Goal: Task Accomplishment & Management: Manage account settings

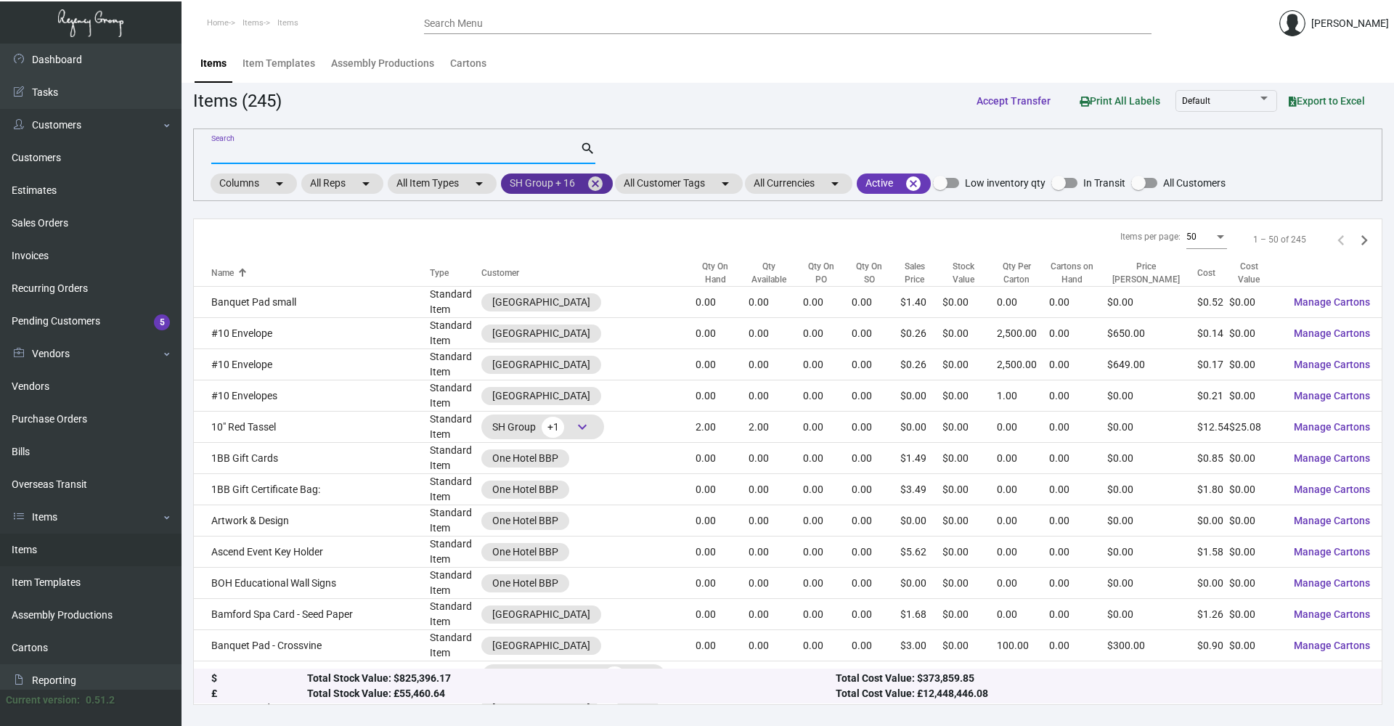
click at [599, 187] on mat-icon "cancel" at bounding box center [594, 183] width 17 height 17
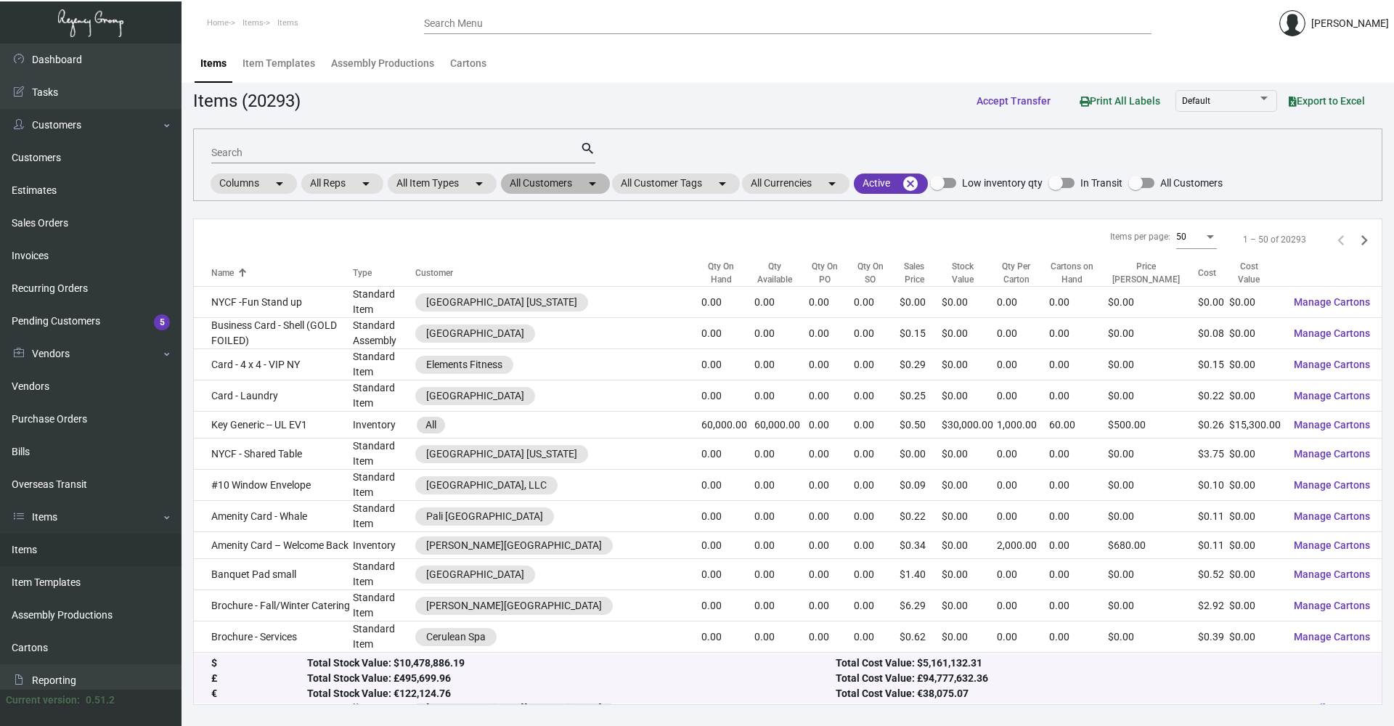
click at [592, 187] on mat-icon "arrow_drop_down" at bounding box center [592, 183] width 17 height 17
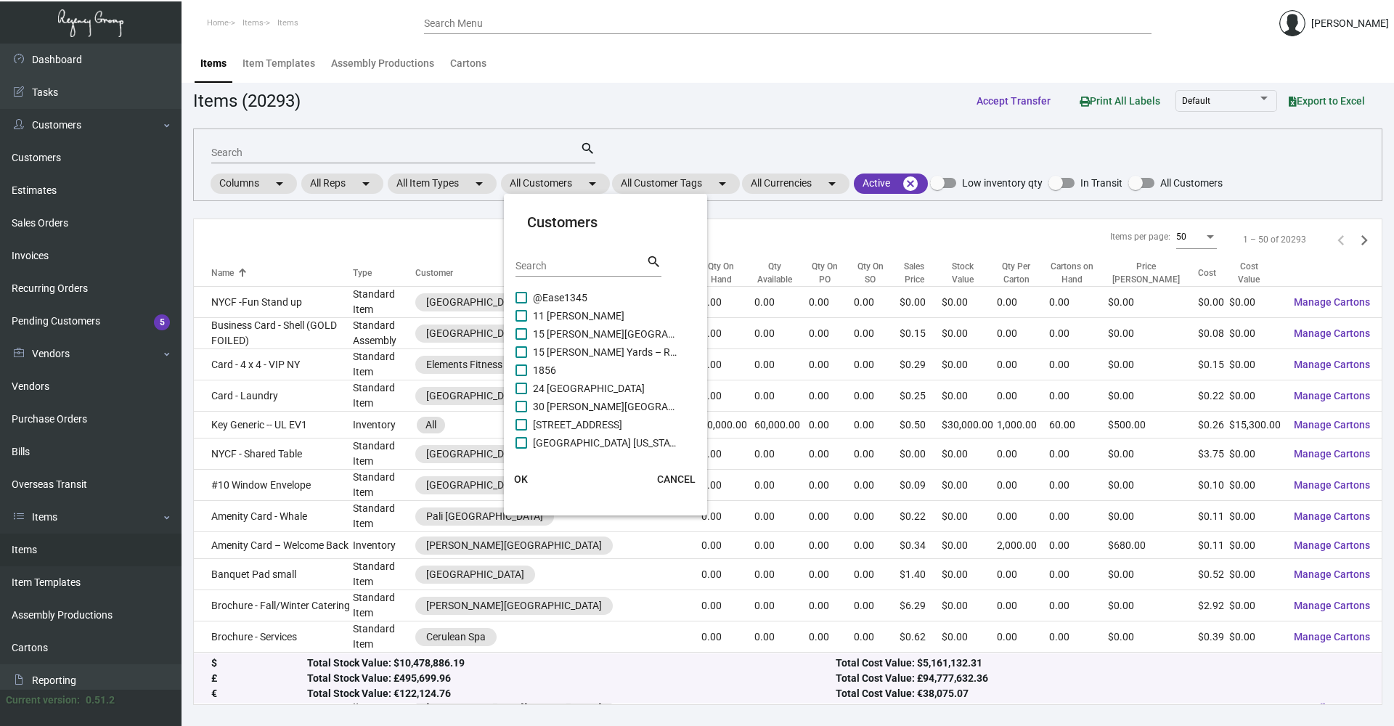
click at [569, 257] on div "Search" at bounding box center [580, 265] width 131 height 23
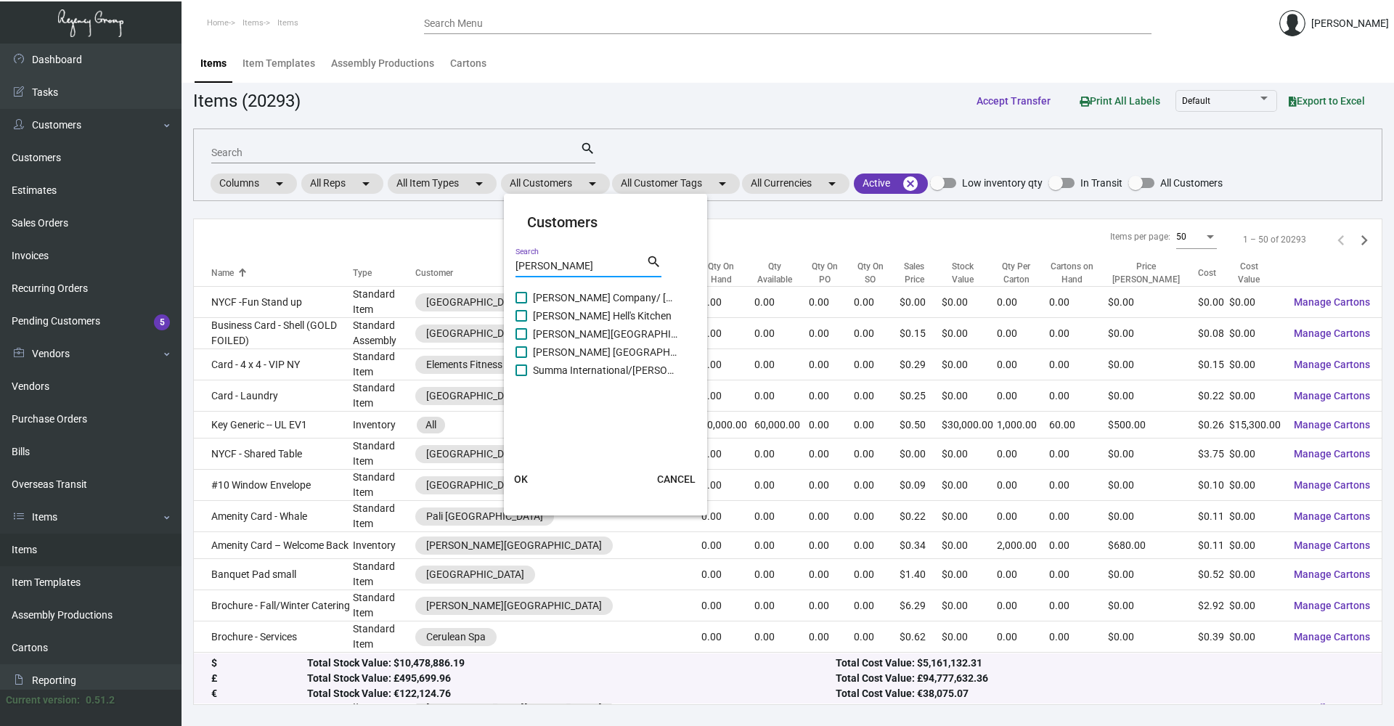
type input "[PERSON_NAME]"
click at [523, 322] on label "[PERSON_NAME] Hell's Kitchen" at bounding box center [596, 315] width 163 height 17
click at [521, 322] on input "[PERSON_NAME] Hell's Kitchen" at bounding box center [520, 322] width 1 height 1
checkbox input "true"
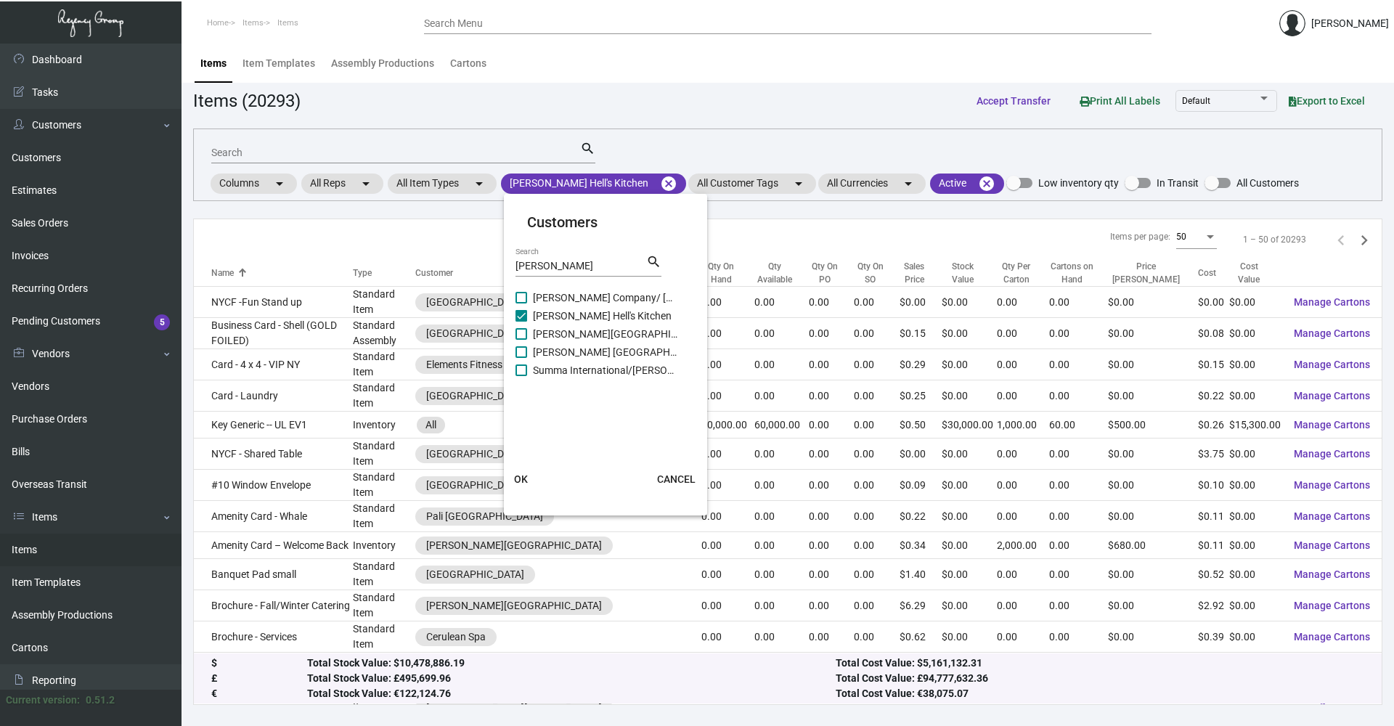
click at [527, 478] on span "OK" at bounding box center [521, 479] width 14 height 12
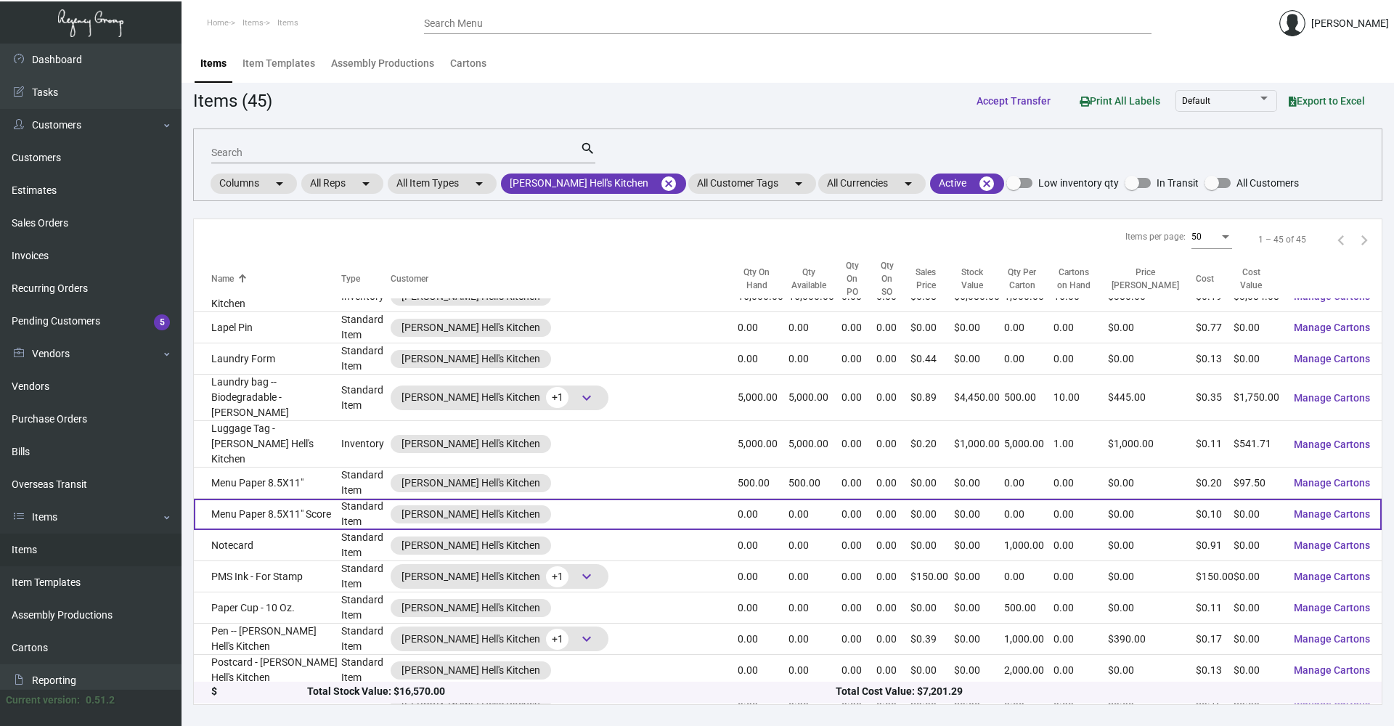
scroll to position [556, 0]
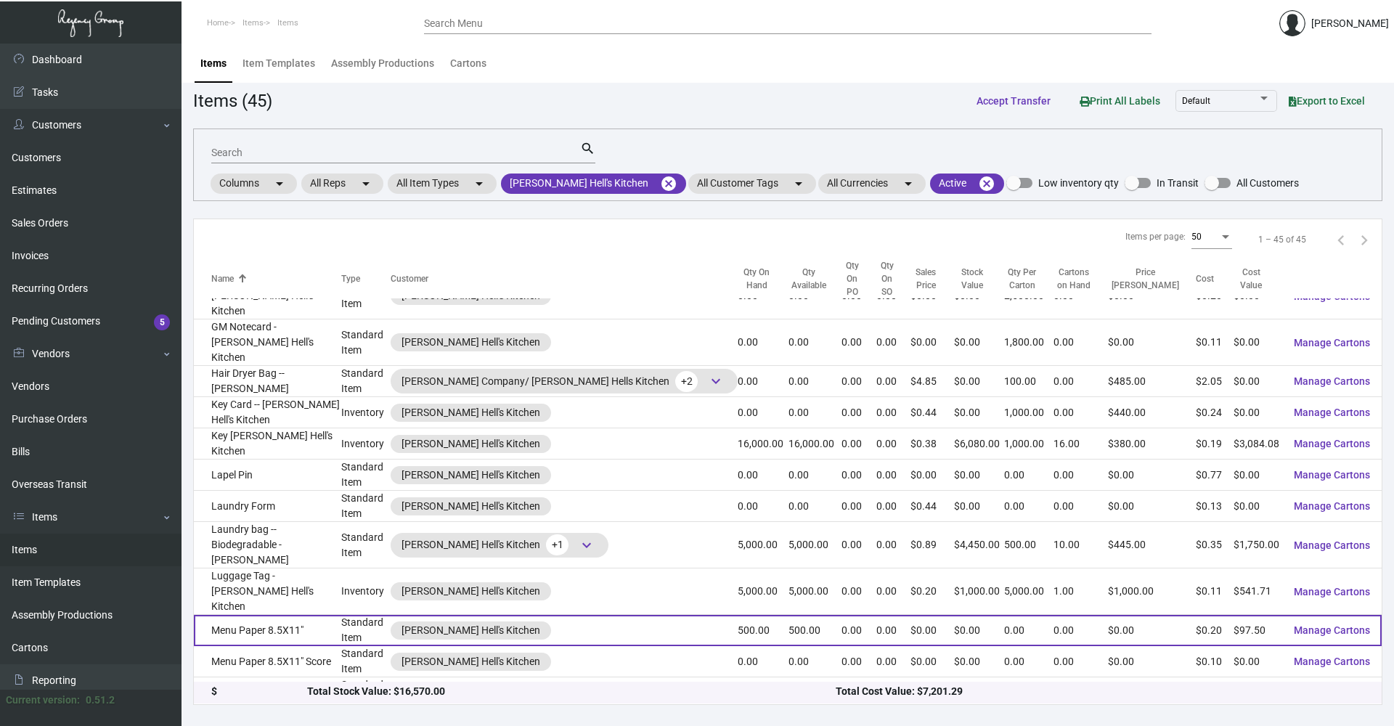
click at [325, 615] on td "Menu Paper 8.5X11"" at bounding box center [267, 630] width 147 height 31
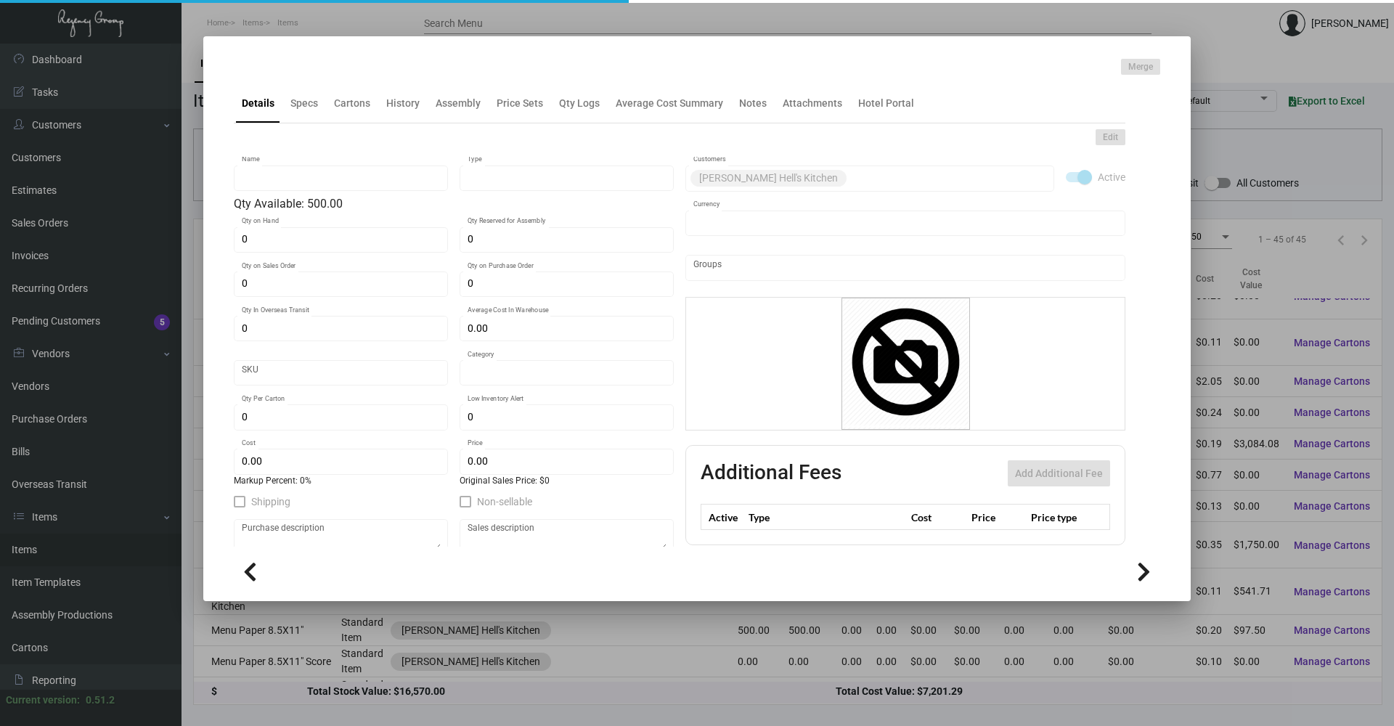
type input "Menu Paper 8.5X11""
type input "Standard Item"
type input "500"
type input "$ 0.00"
type input "Standard"
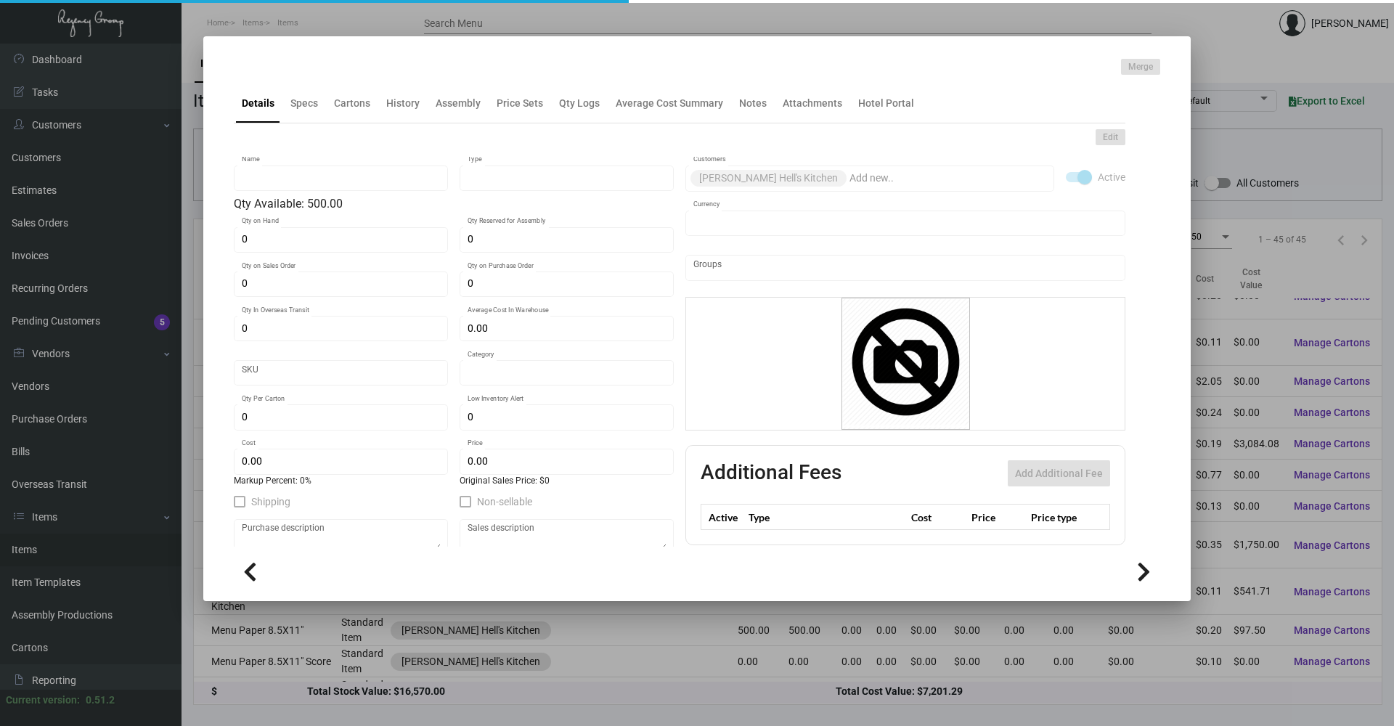
type input "$ 0.195"
type input "$ 0.00"
checkbox input "true"
type input "United States Dollar $"
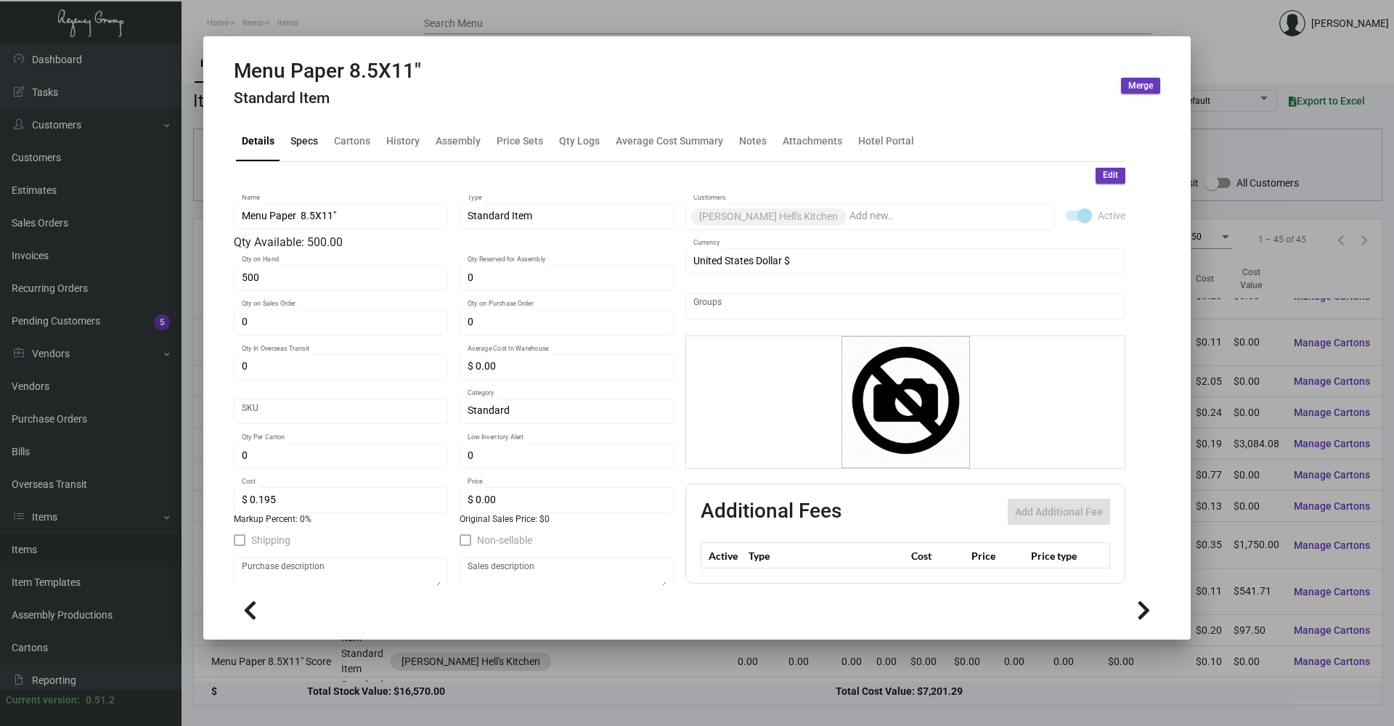
click at [295, 141] on div "Specs" at bounding box center [304, 141] width 28 height 15
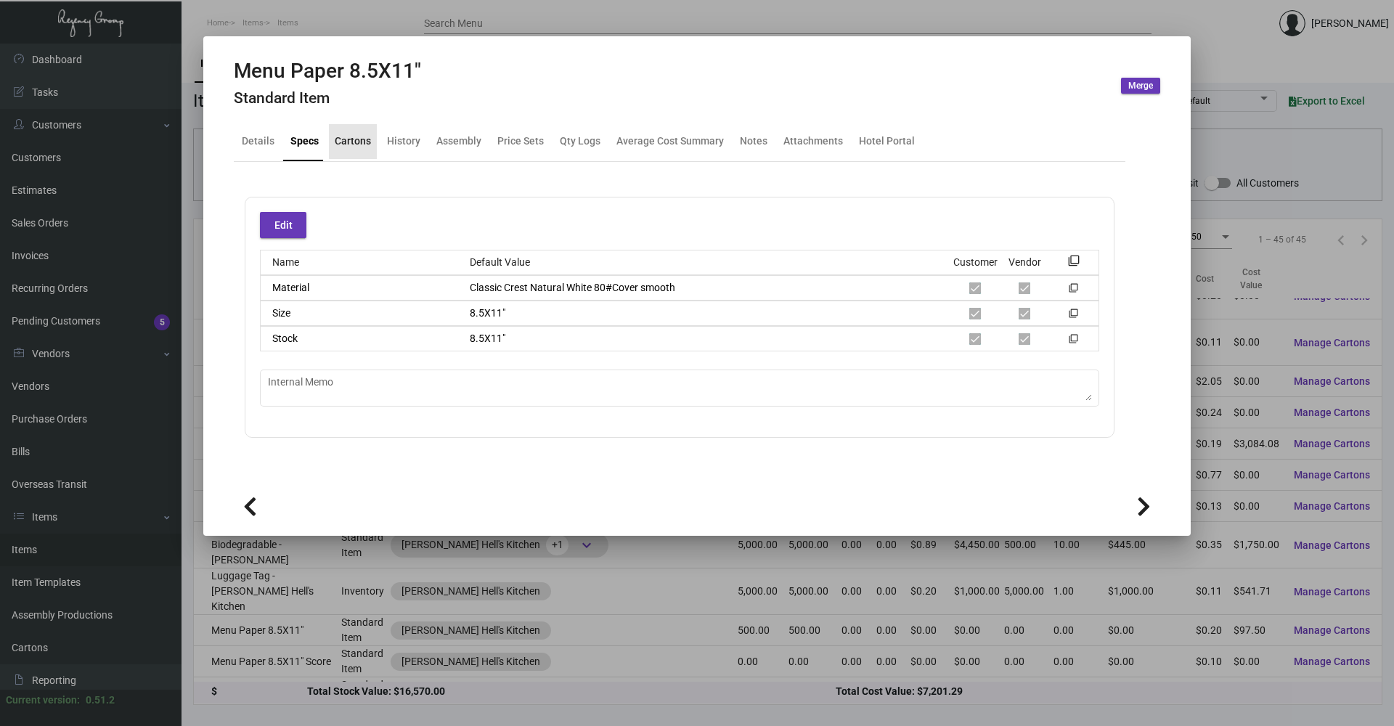
click at [357, 139] on div "Cartons" at bounding box center [353, 141] width 36 height 15
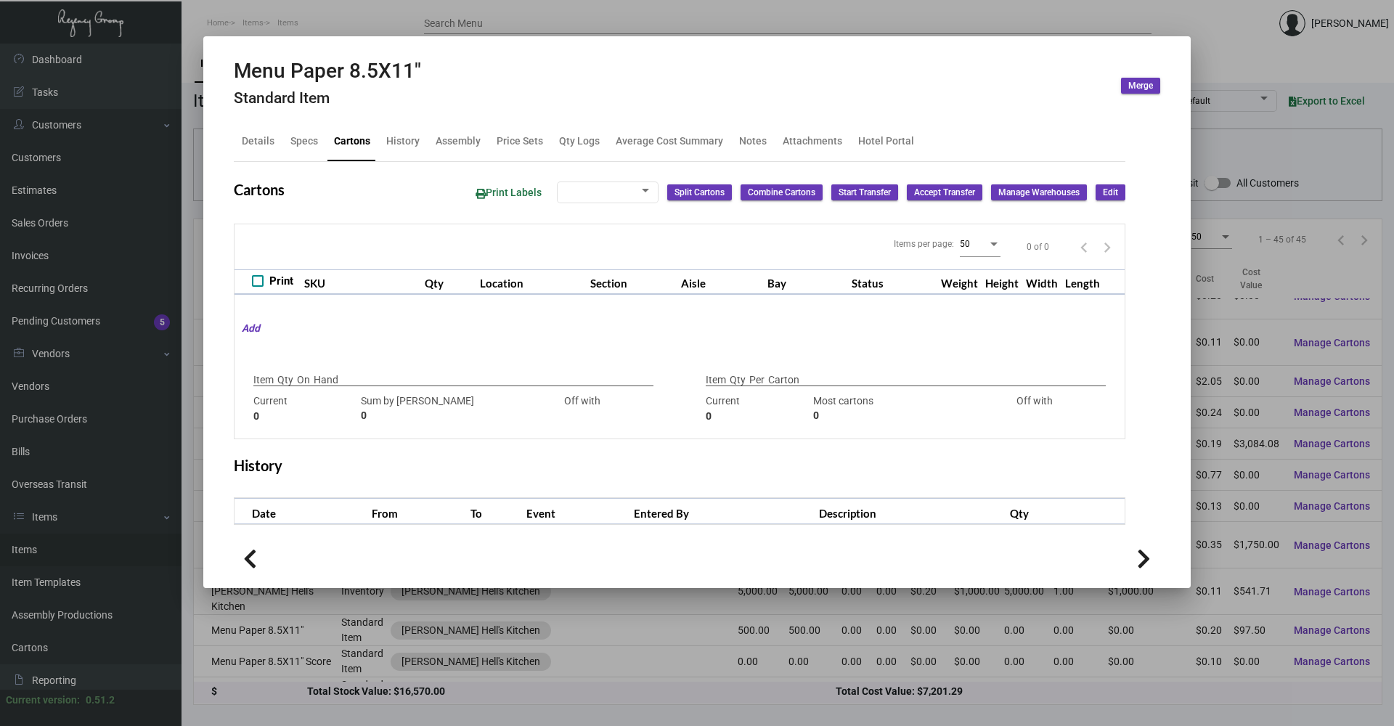
checkbox input "true"
type input "500"
type input "+500"
type input "0"
click at [401, 139] on div "History" at bounding box center [402, 141] width 33 height 15
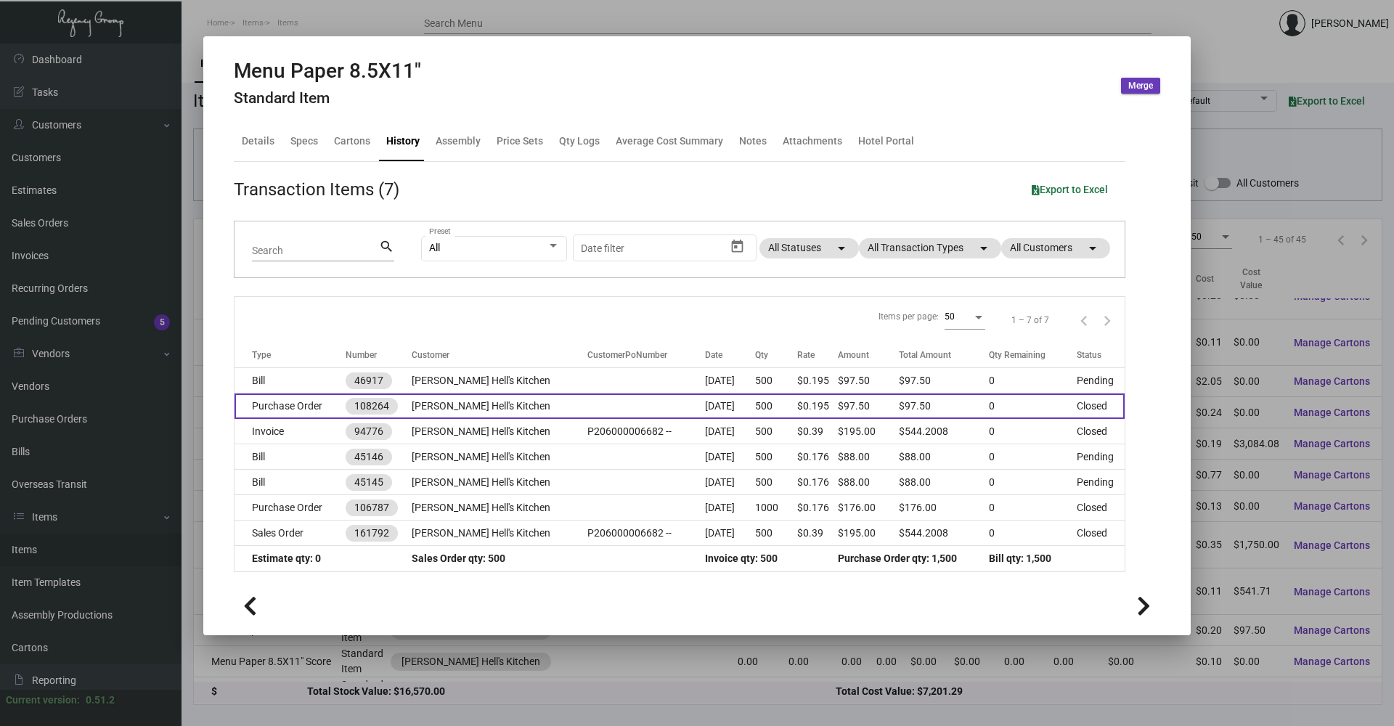
click at [522, 406] on td "[PERSON_NAME] Hell's Kitchen" at bounding box center [500, 405] width 176 height 25
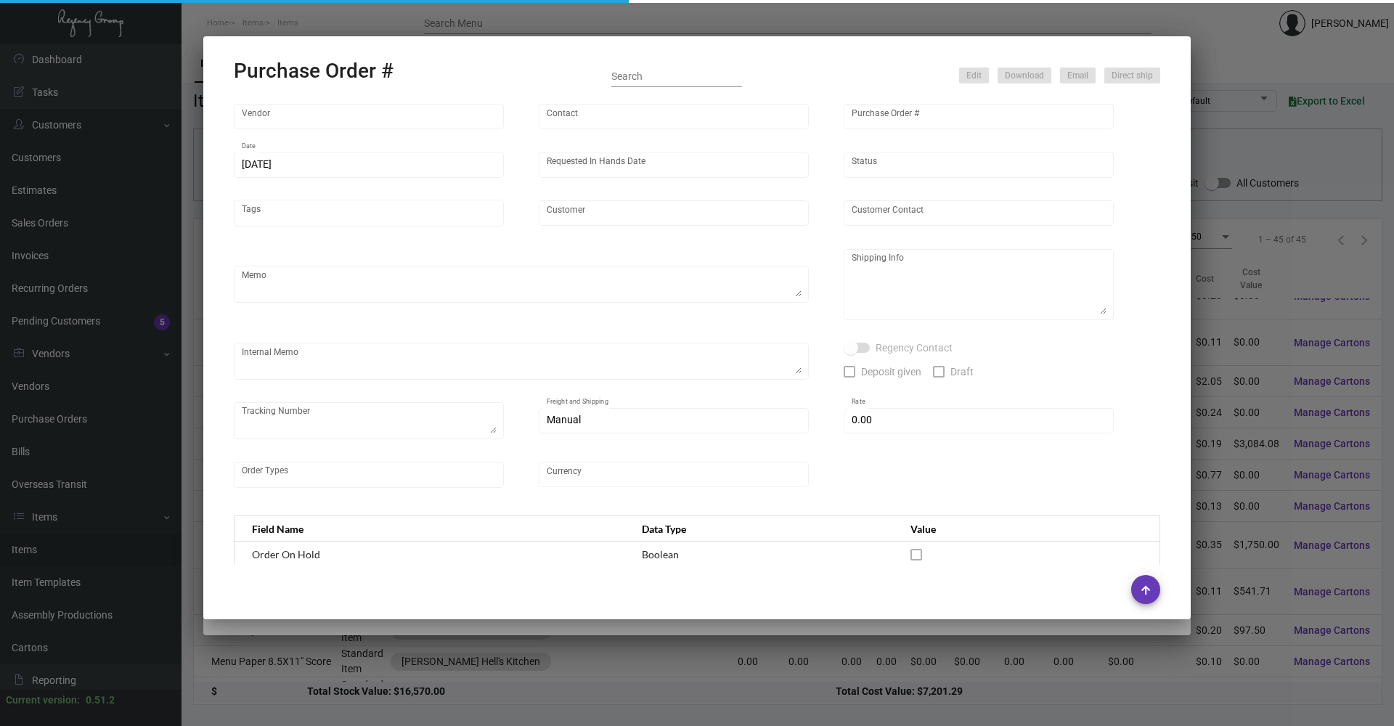
type input "Glodan Inc"
type input "[PERSON_NAME]"
type input "108264"
type input "[DATE]"
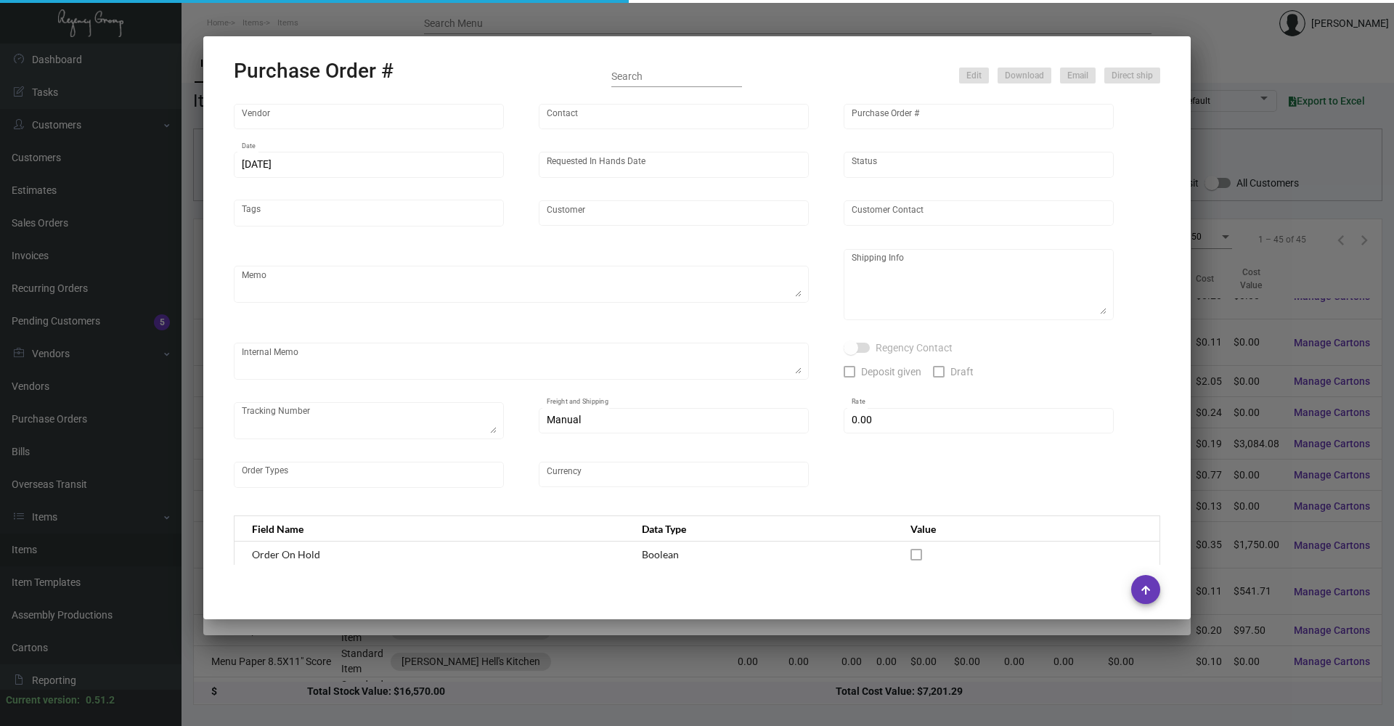
type input "[PERSON_NAME] Hell's Kitchen"
type textarea "Reference quote dated [DATE]. Please provide tracking when available."
type textarea "Printech Business Systems Inc Attn: [PERSON_NAME] [STREET_ADDRESS][US_STATE]"
type textarea "1Z1AY2760392070870"
type input "$ 0.00"
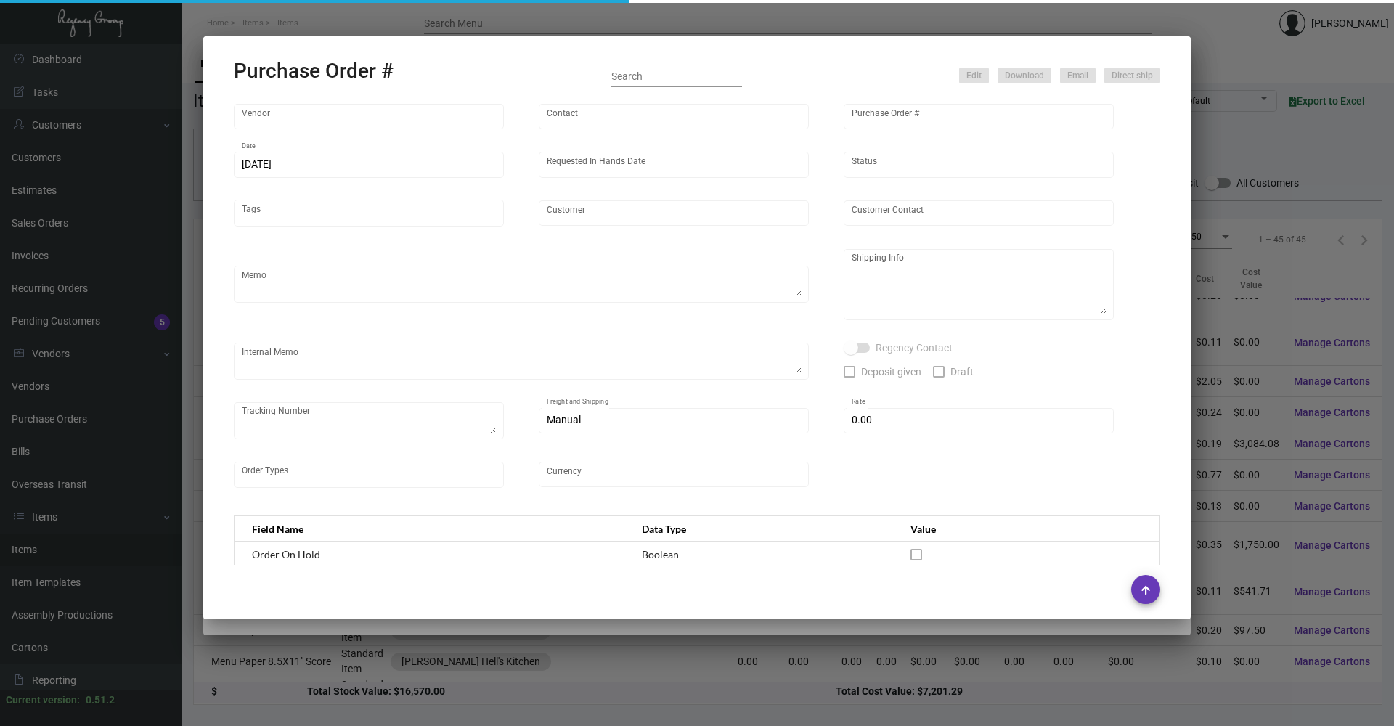
type input "United States Dollar $"
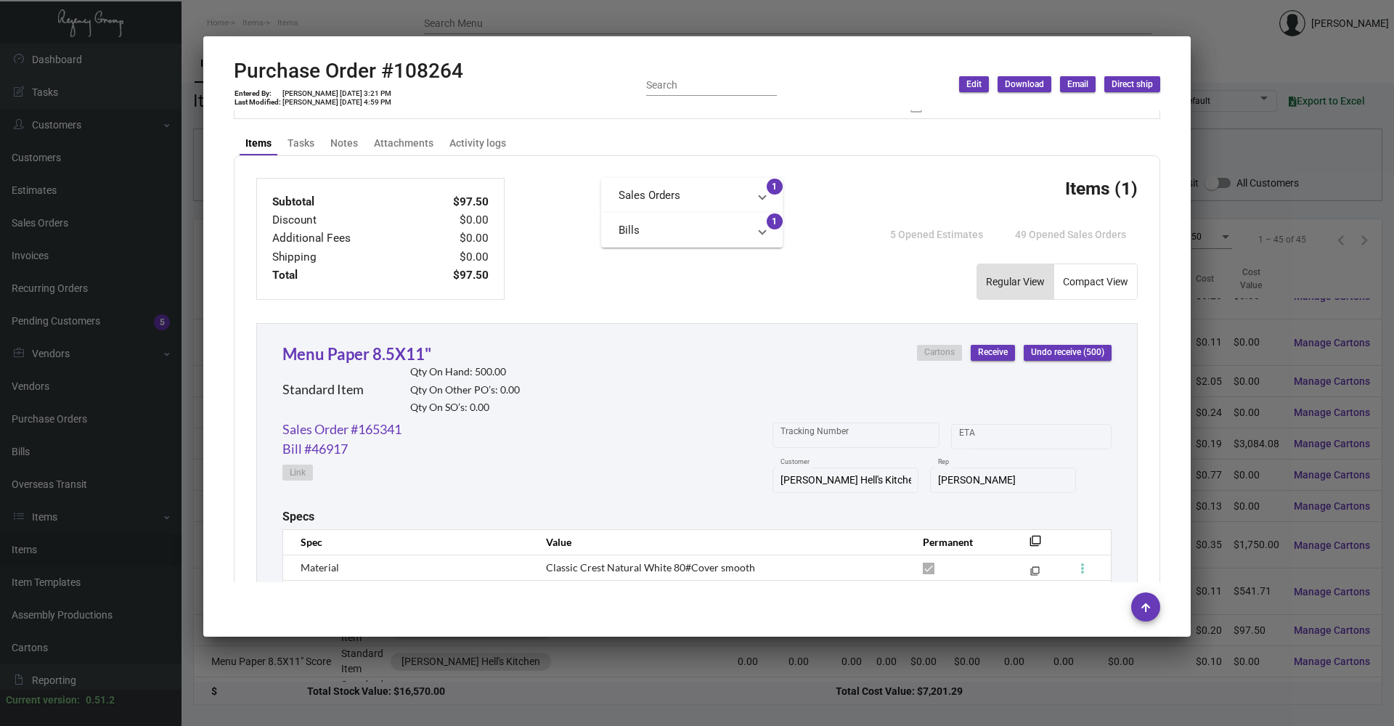
scroll to position [622, 0]
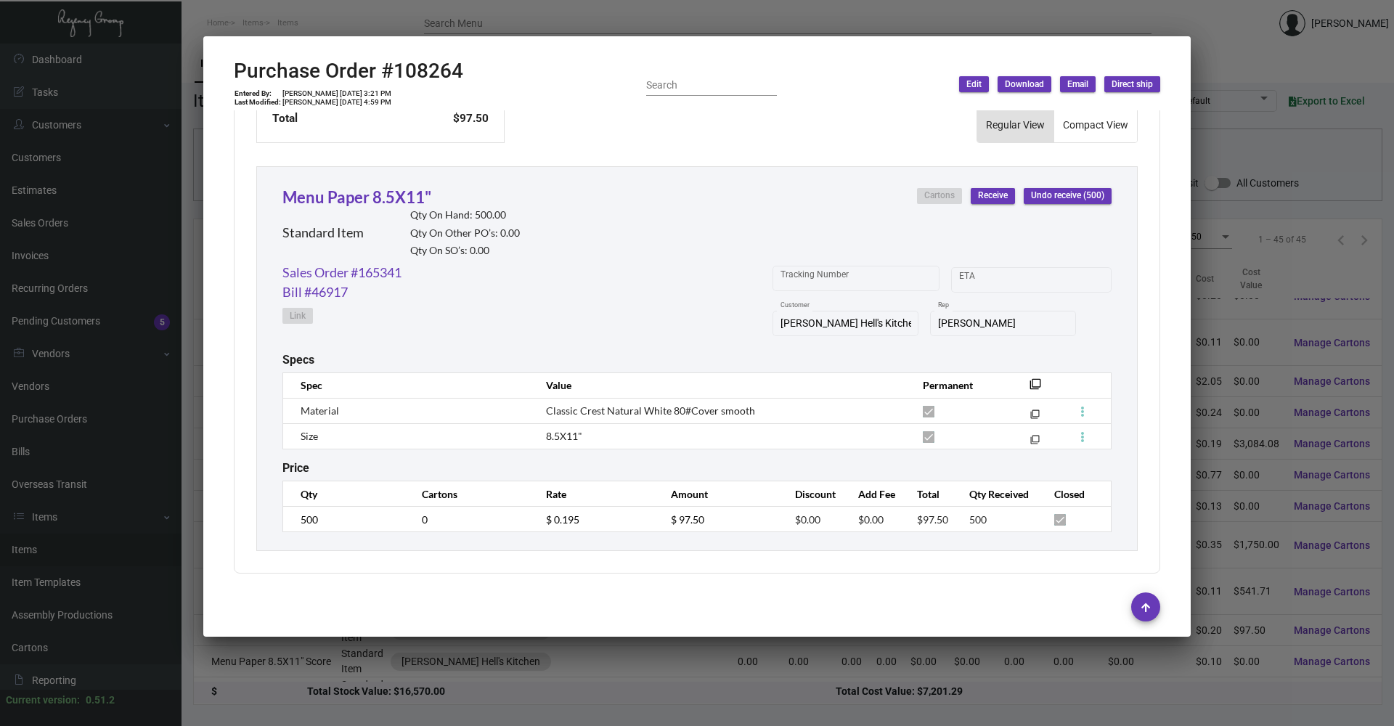
click at [354, 6] on div at bounding box center [697, 363] width 1394 height 726
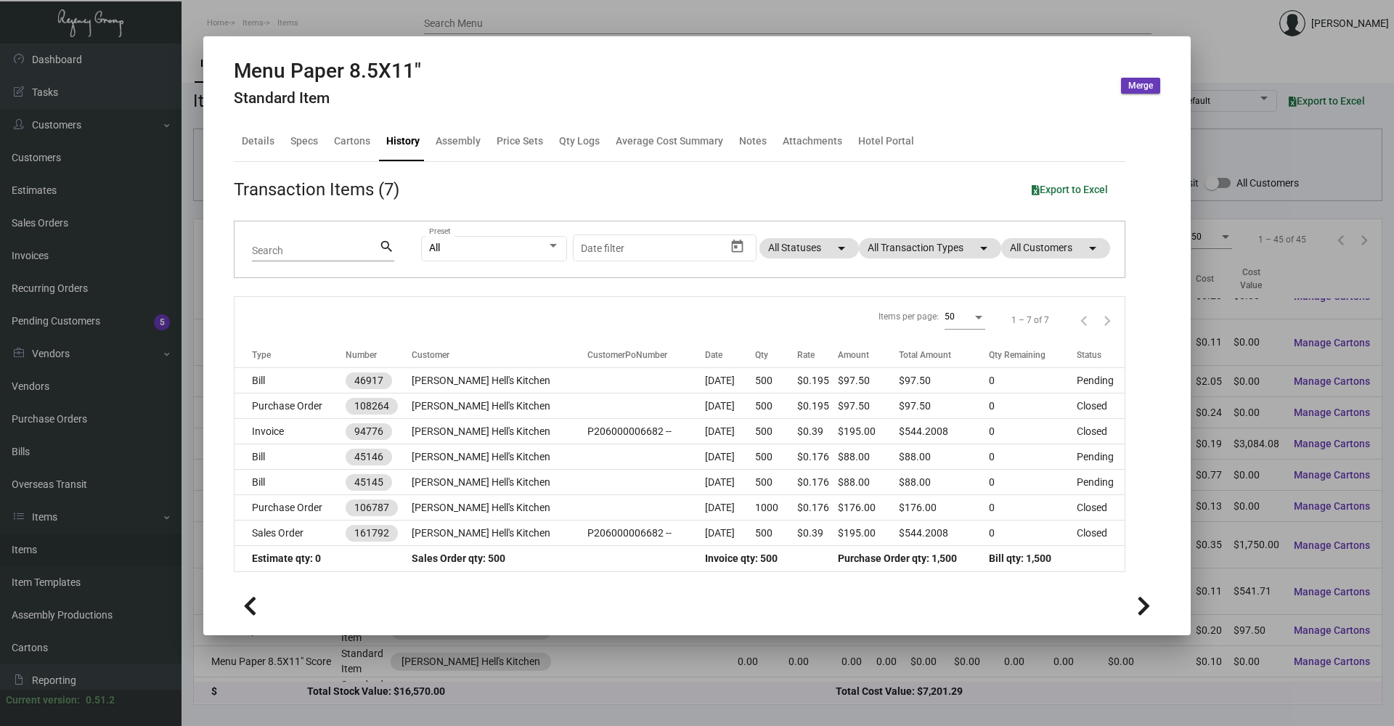
click at [357, 12] on div at bounding box center [697, 363] width 1394 height 726
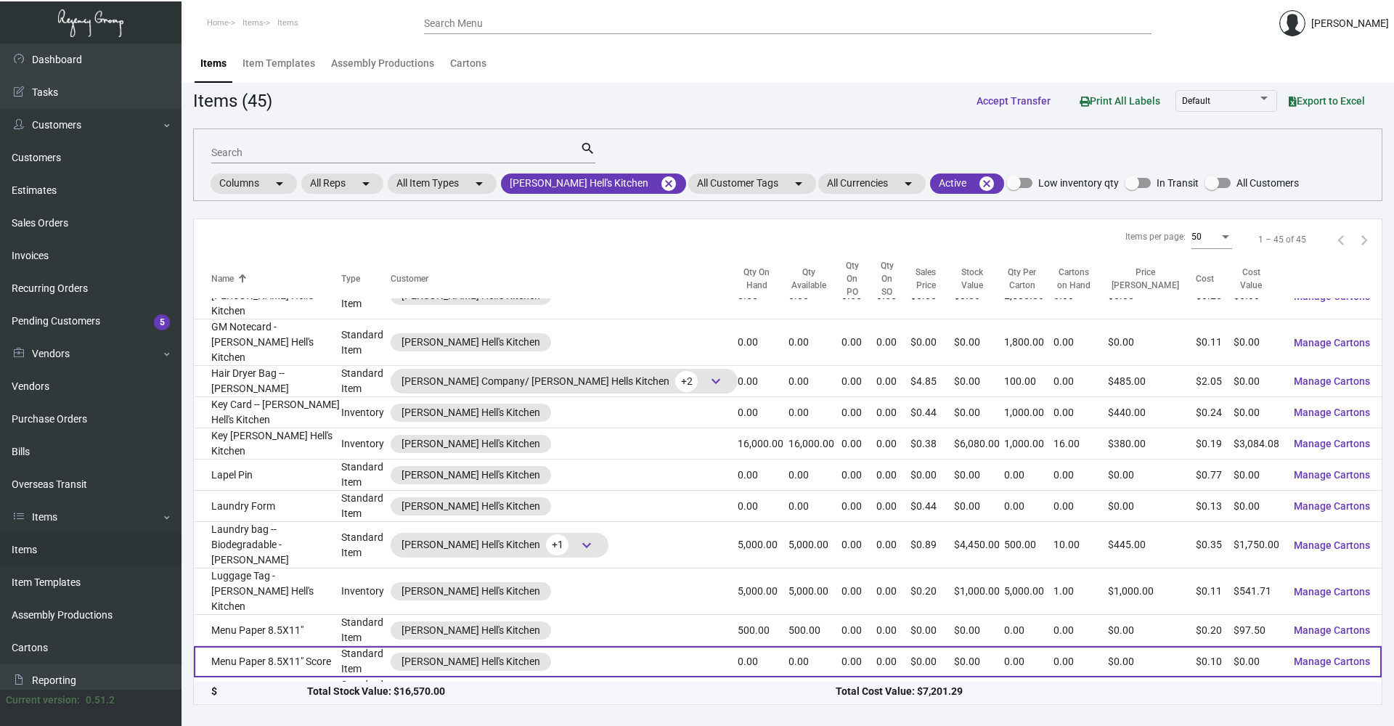
click at [341, 646] on td "Menu Paper 8.5X11" Score" at bounding box center [267, 661] width 147 height 31
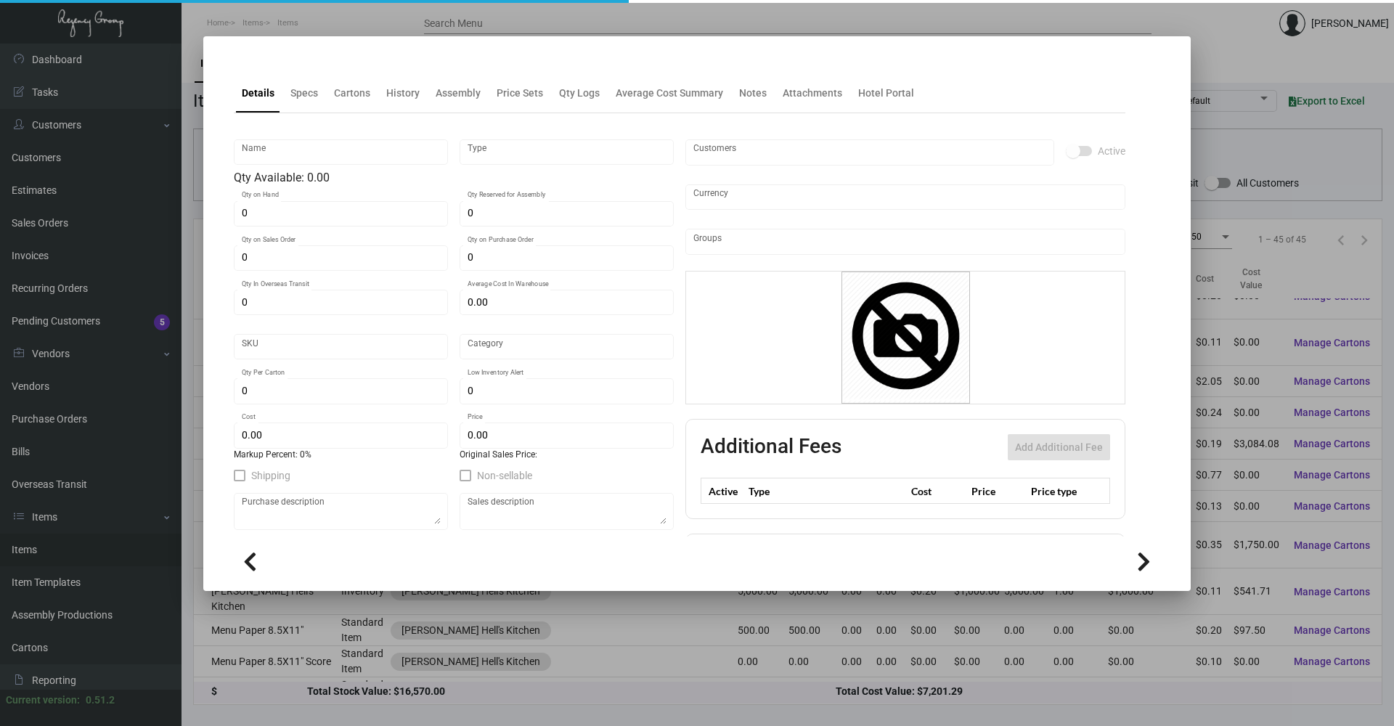
type input "Menu Paper 8.5X11" Score"
type input "Standard Item"
type input "$ 0.00"
type input "Standard"
type input "$ 0.10"
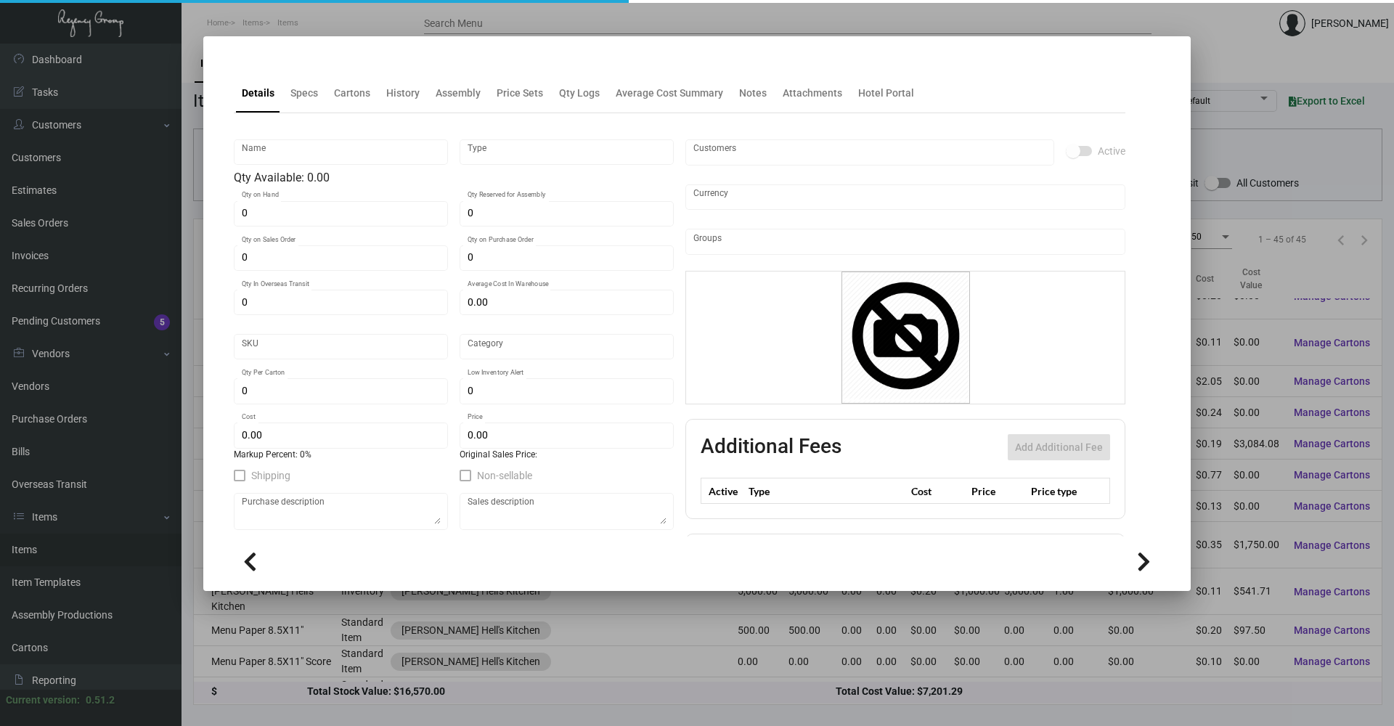
type input "$ 0.00"
checkbox input "true"
type input "United States Dollar $"
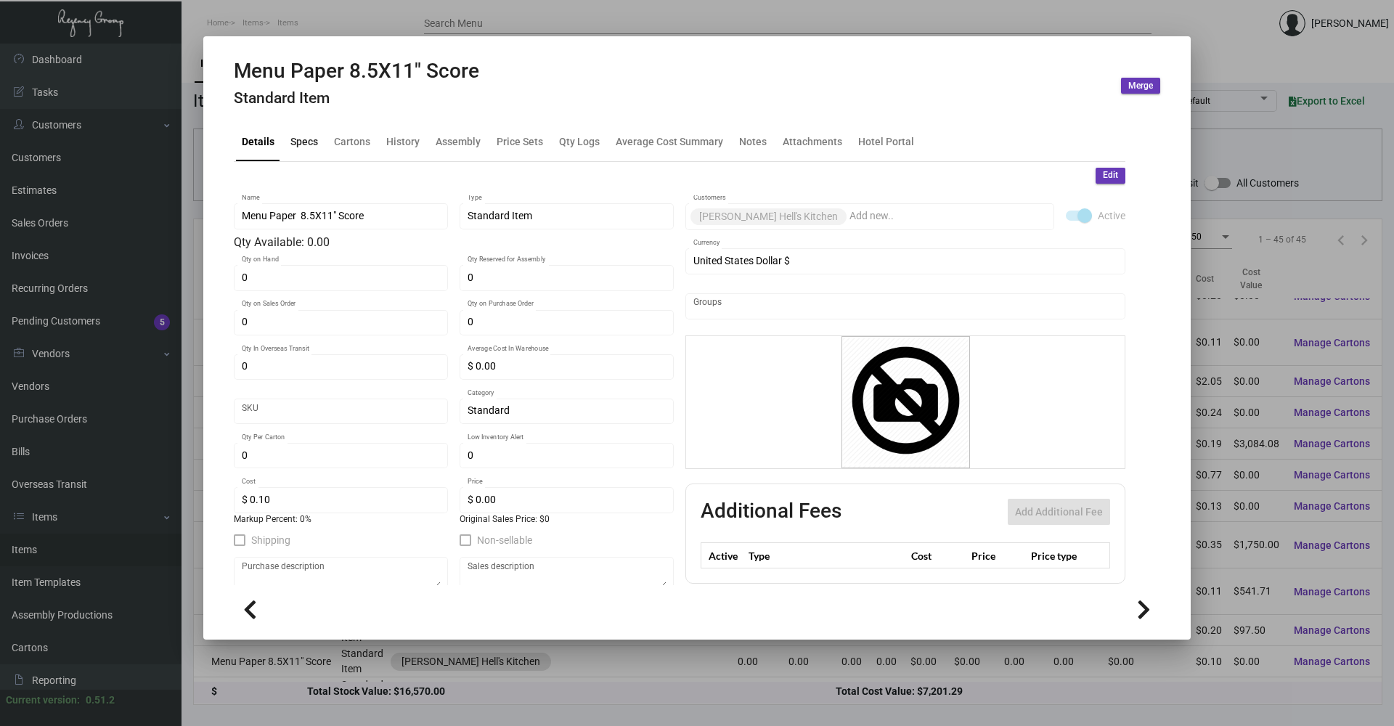
click at [303, 150] on div "Specs" at bounding box center [304, 141] width 39 height 35
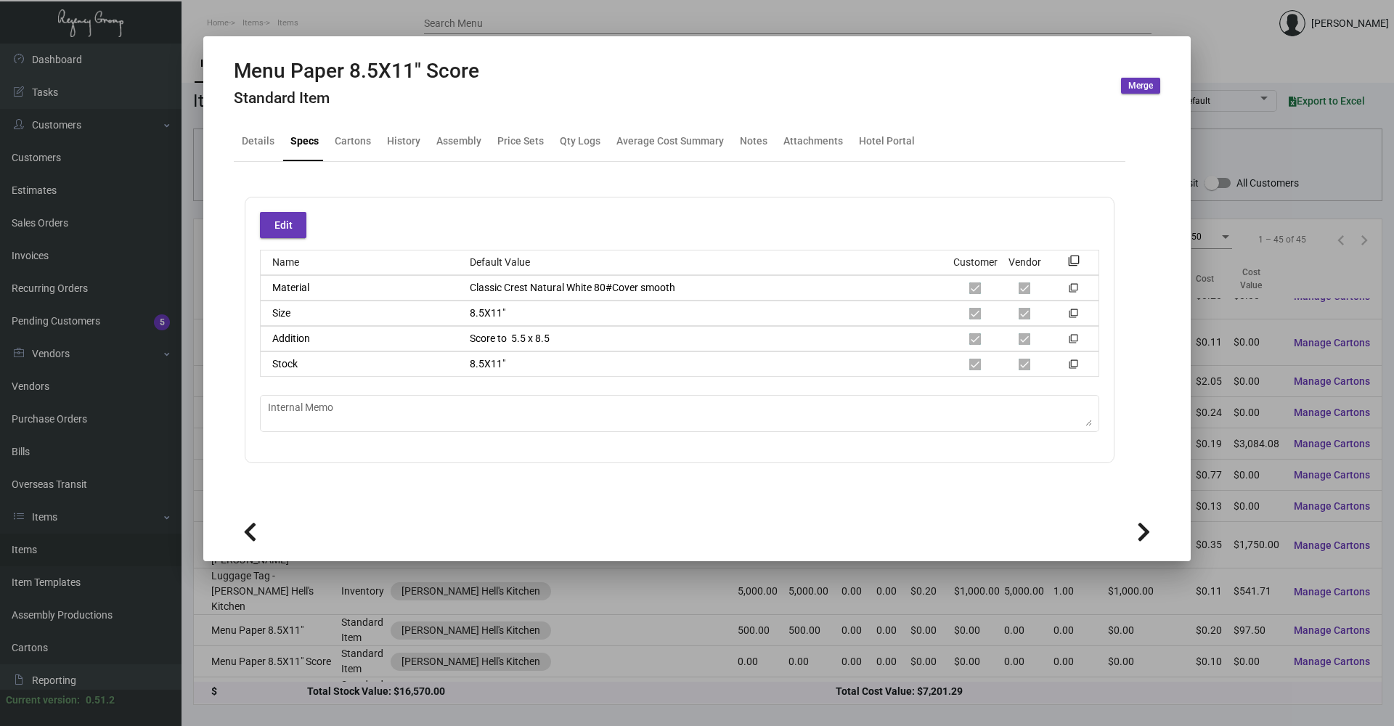
click at [293, 19] on div at bounding box center [697, 363] width 1394 height 726
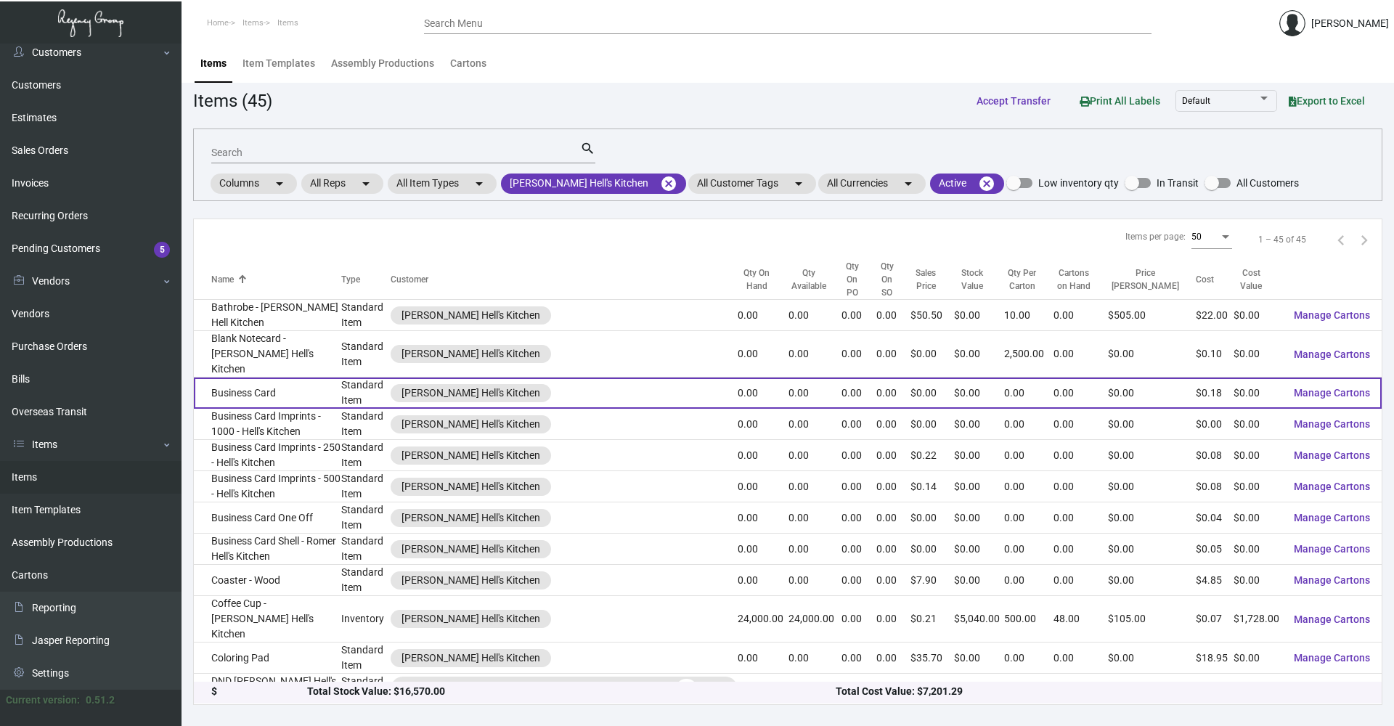
click at [333, 377] on td "Business Card" at bounding box center [267, 392] width 147 height 31
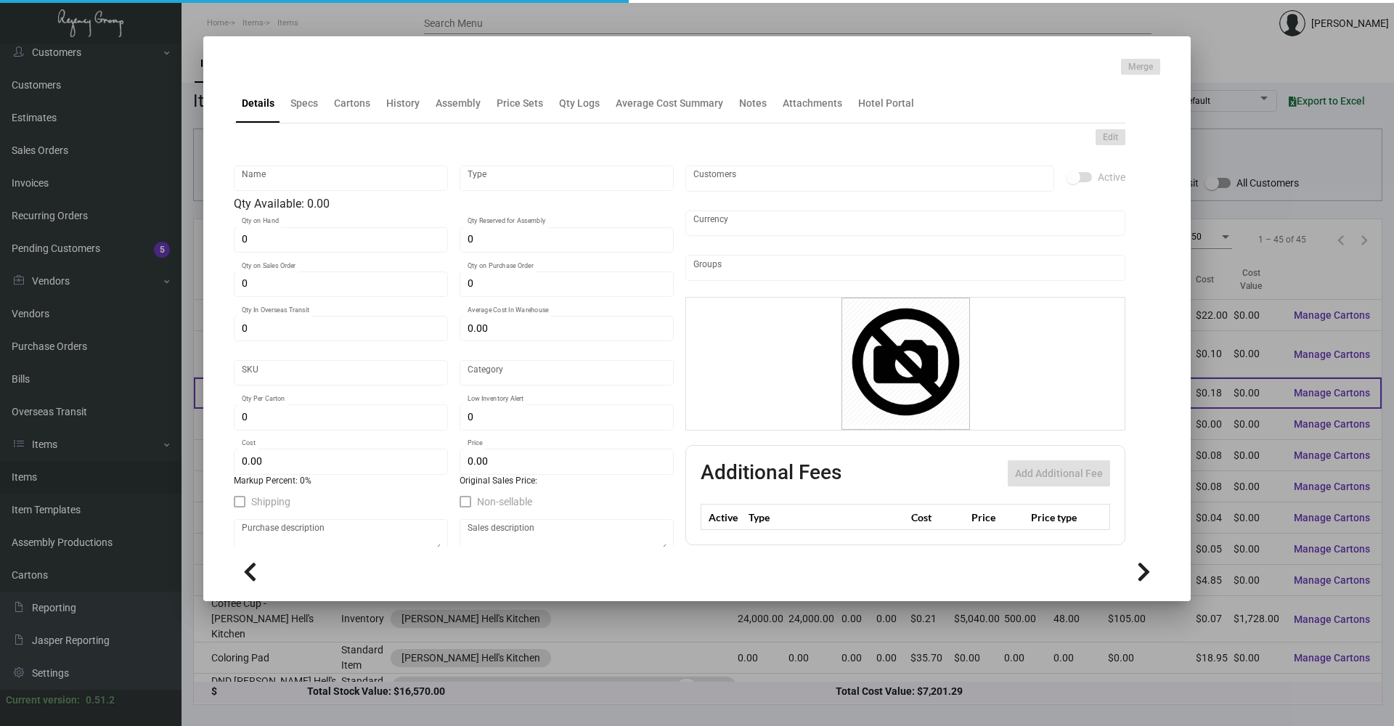
type input "Business Card"
type input "Standard Item"
type input "$ 0.615"
type input "ROM019-Business Card-82"
type input "Standard"
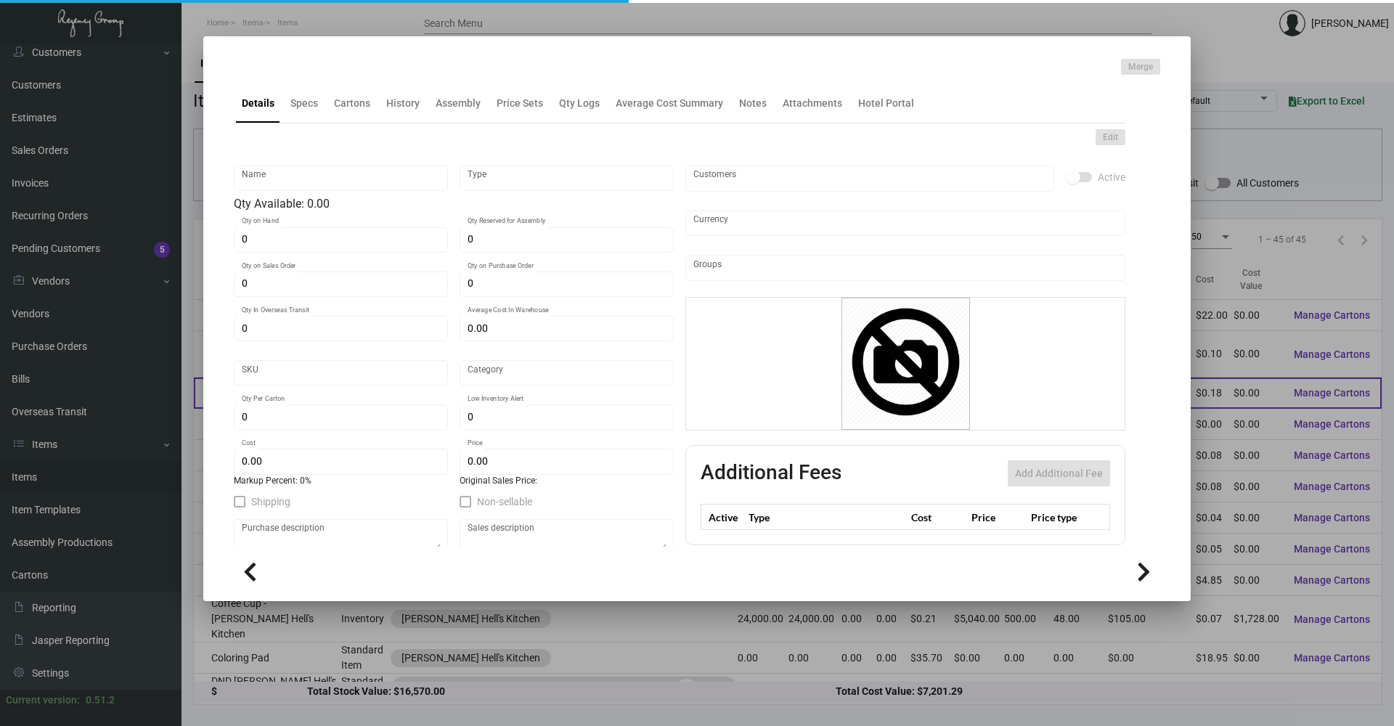
type input "$ 0.18"
type input "$ 0.00"
checkbox input "true"
type input "United States Dollar $"
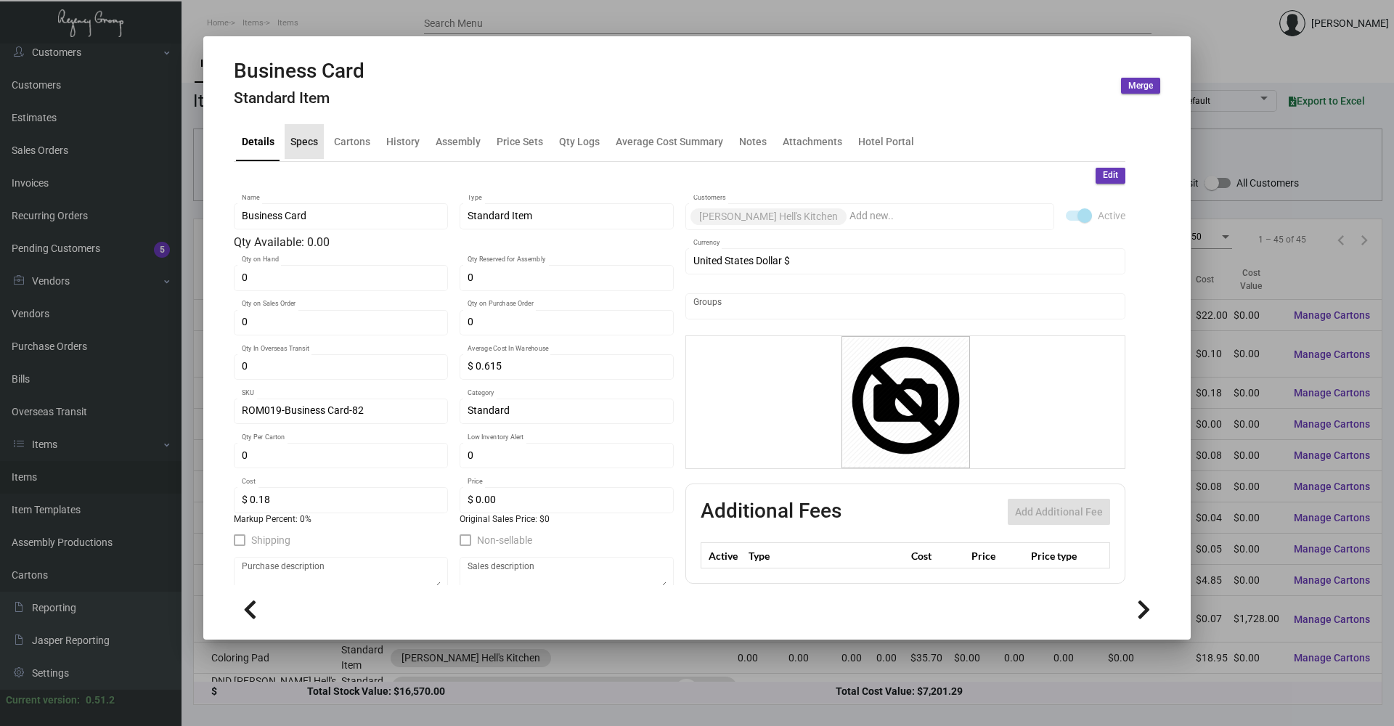
click at [287, 150] on div "Specs" at bounding box center [304, 141] width 39 height 35
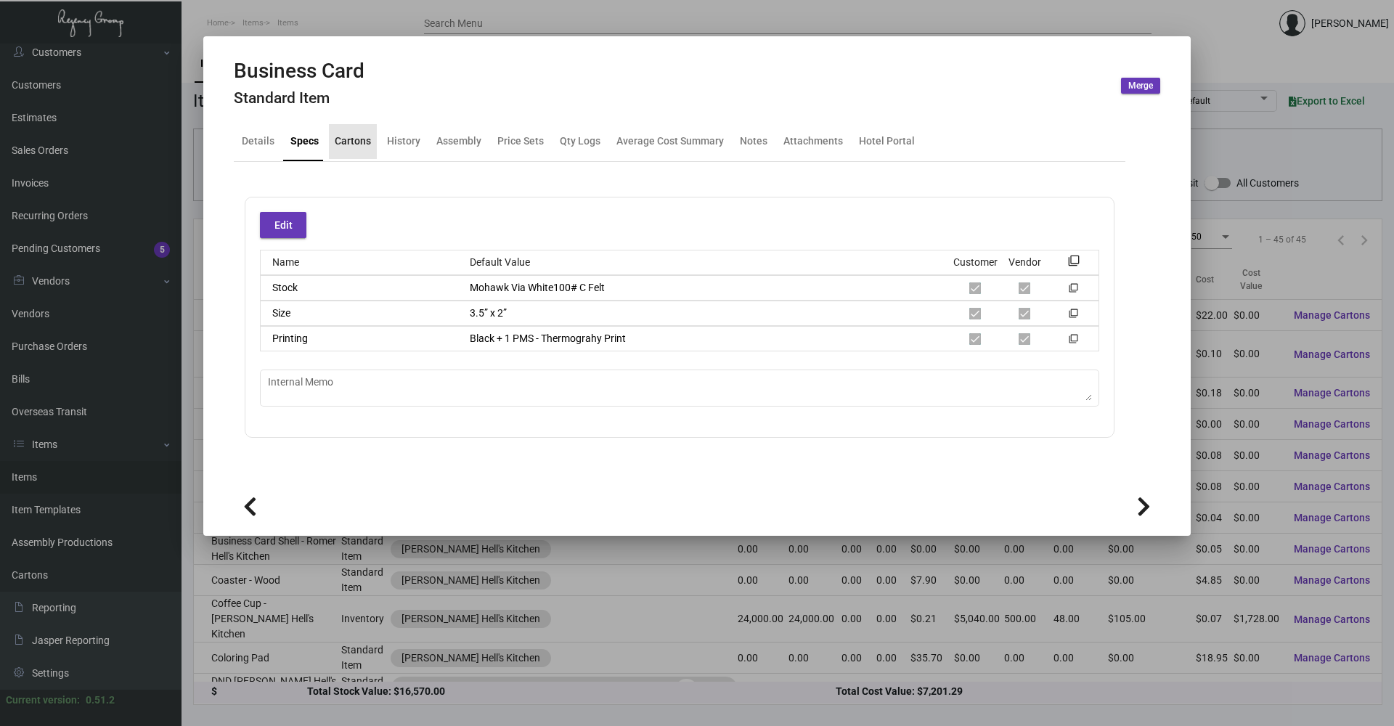
click at [345, 155] on div "Cartons" at bounding box center [353, 141] width 48 height 35
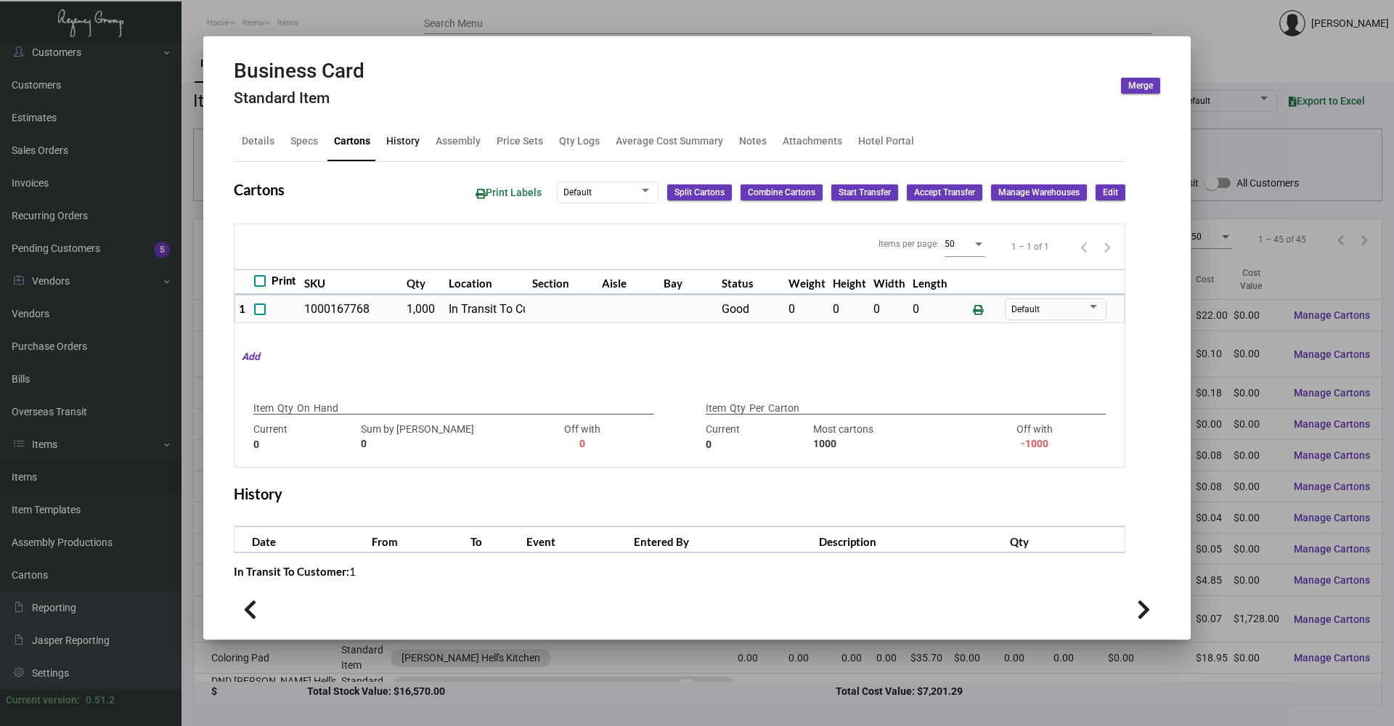
click at [398, 145] on div "History" at bounding box center [402, 141] width 33 height 15
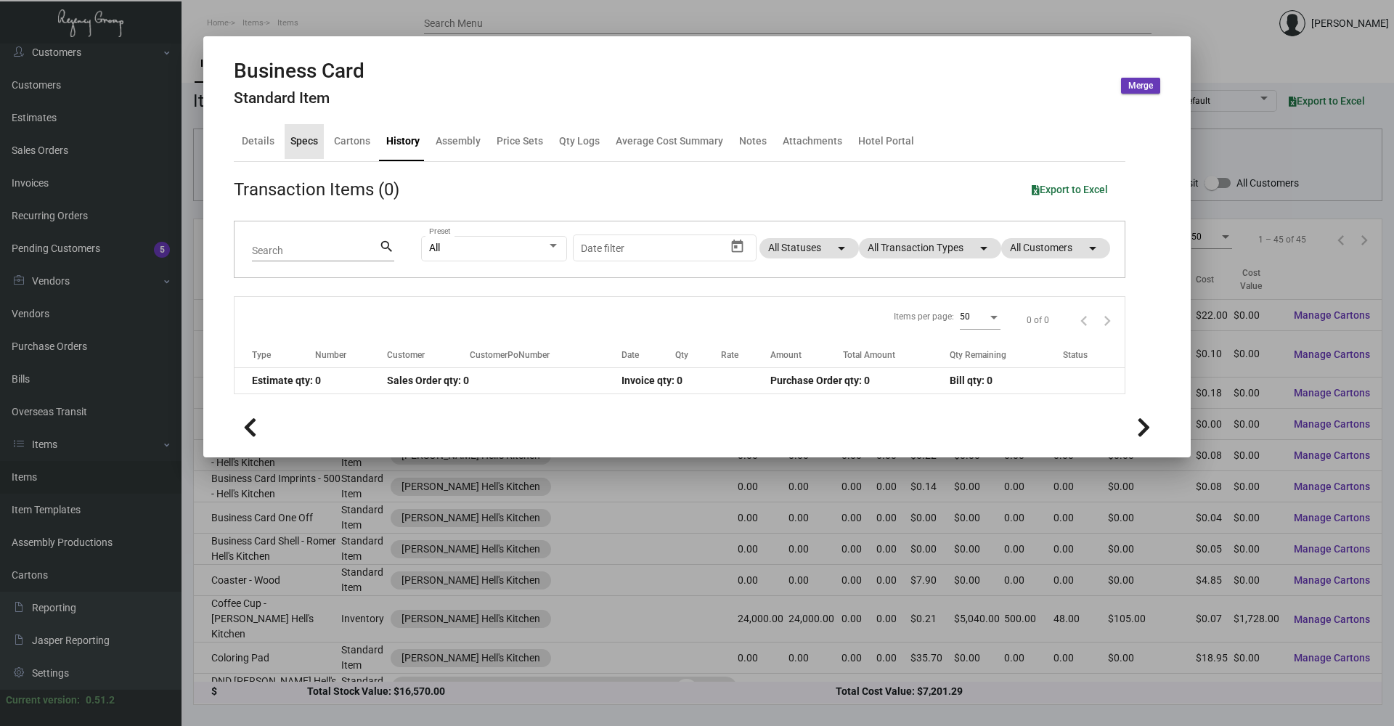
click at [306, 141] on div "Specs" at bounding box center [304, 141] width 28 height 15
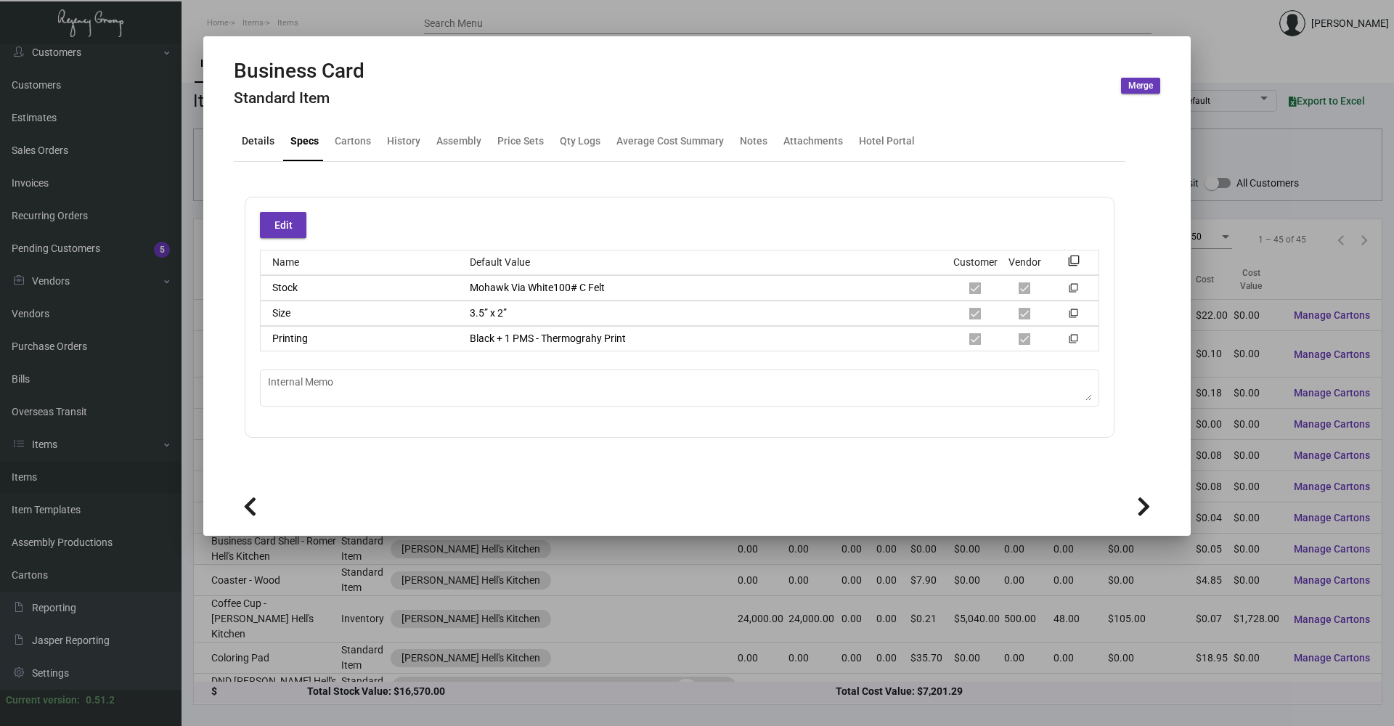
click at [252, 140] on div "Details" at bounding box center [258, 141] width 33 height 15
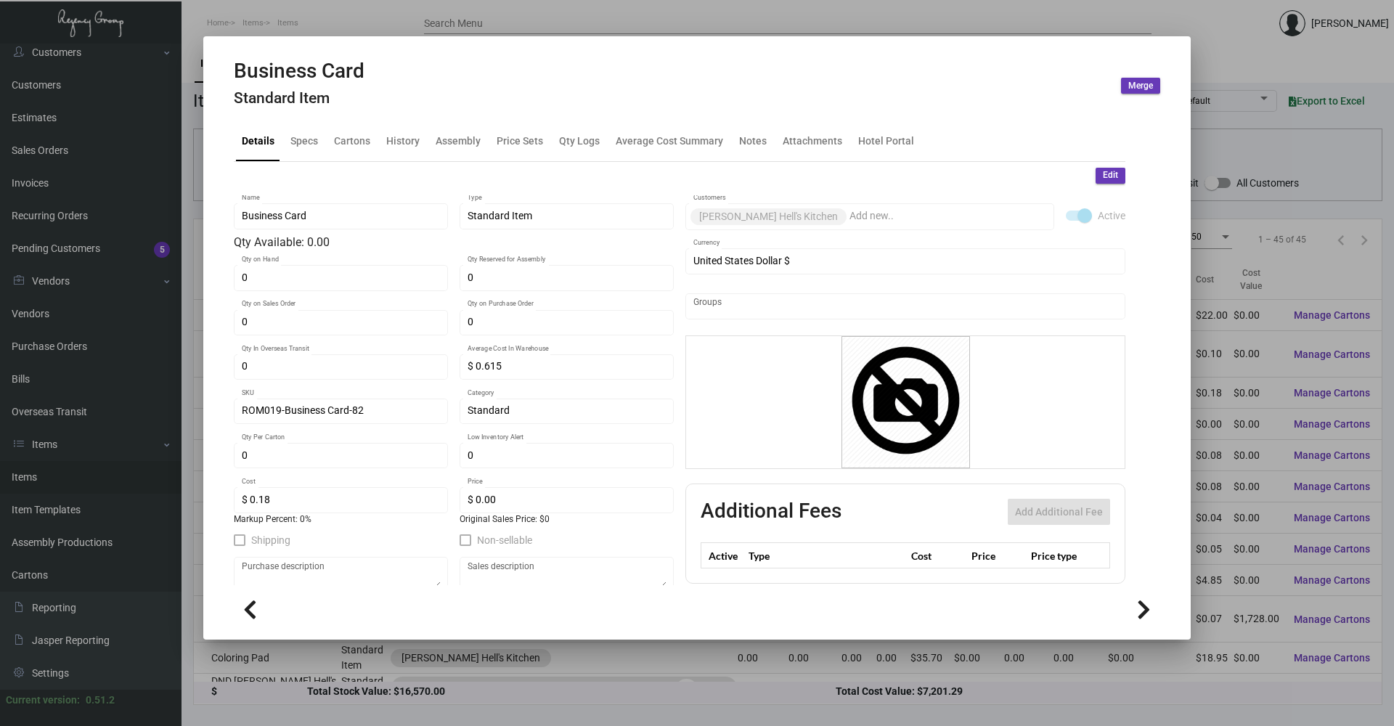
click at [354, 20] on div at bounding box center [697, 363] width 1394 height 726
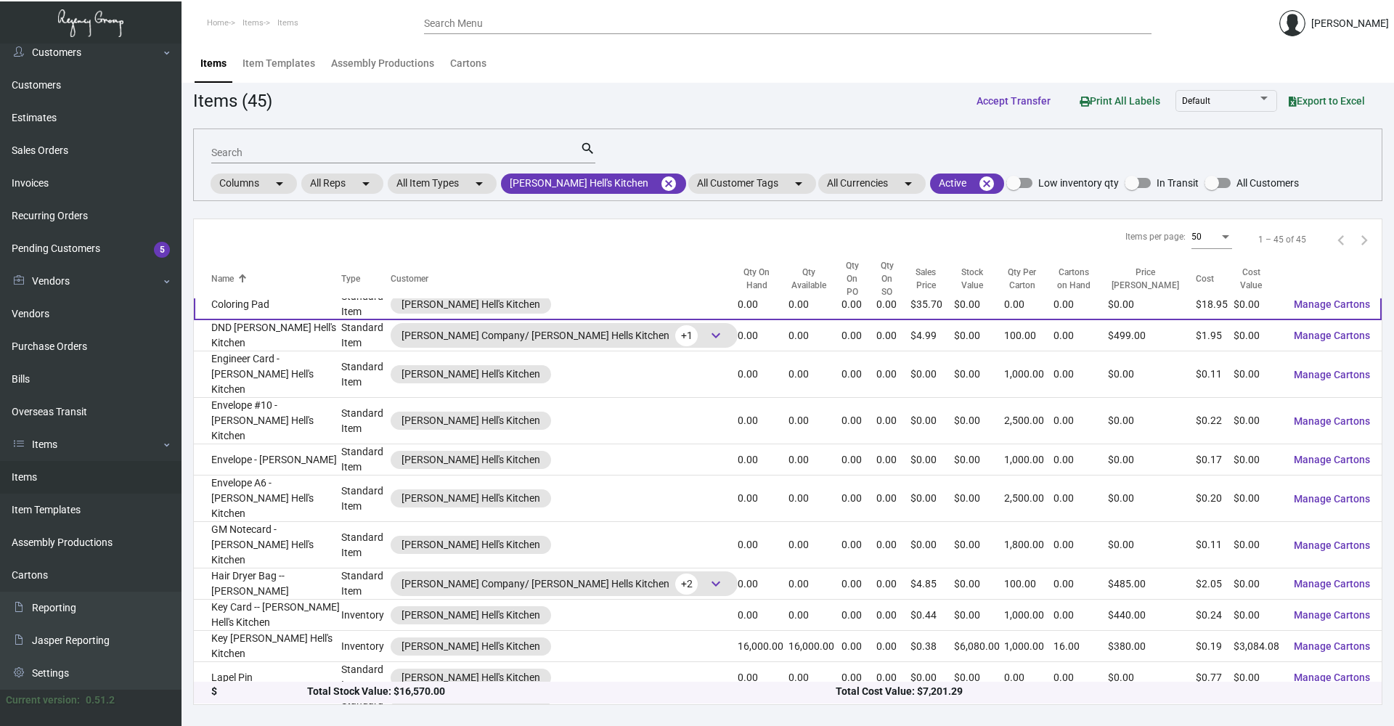
scroll to position [363, 0]
